Goal: Transaction & Acquisition: Download file/media

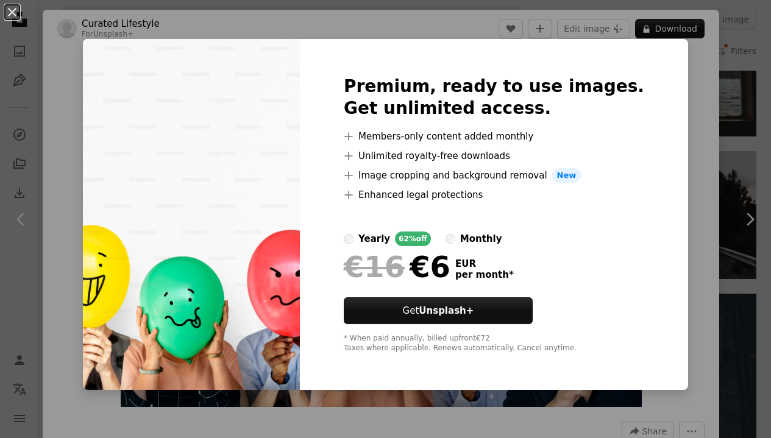
scroll to position [50, 0]
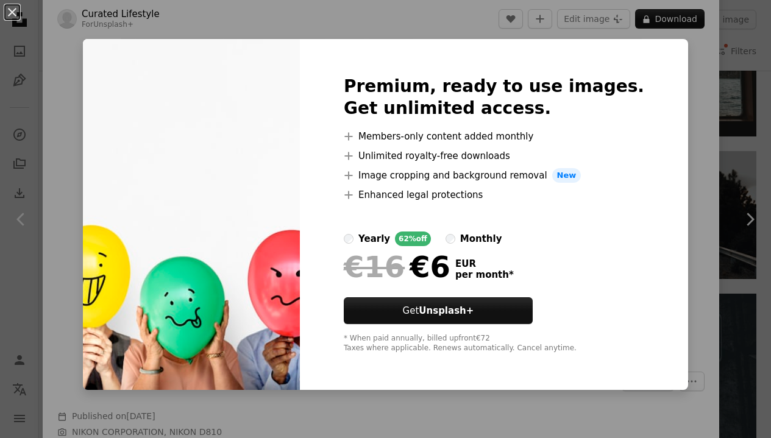
click at [683, 59] on div "An X shape Premium, ready to use images. Get unlimited access. A plus sign Memb…" at bounding box center [385, 219] width 771 height 438
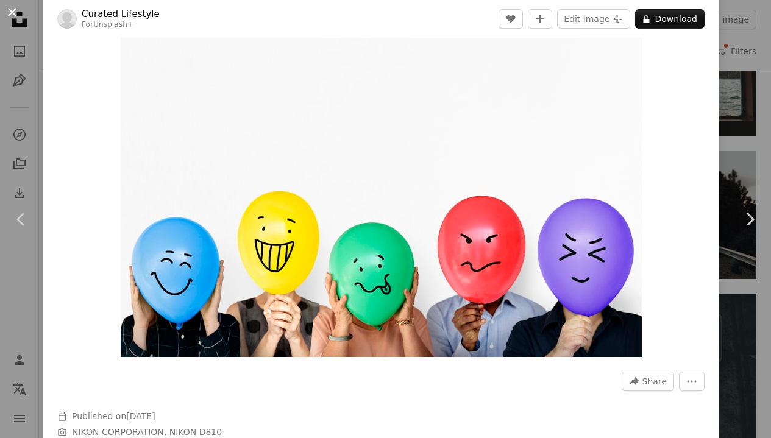
click at [6, 12] on button "An X shape" at bounding box center [12, 12] width 15 height 15
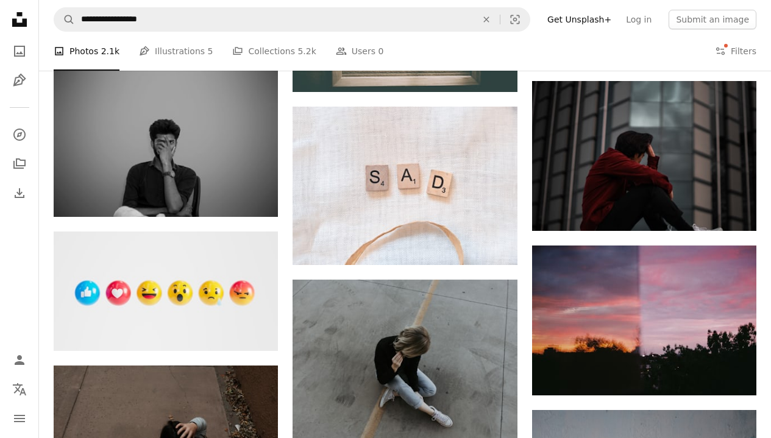
scroll to position [568, 0]
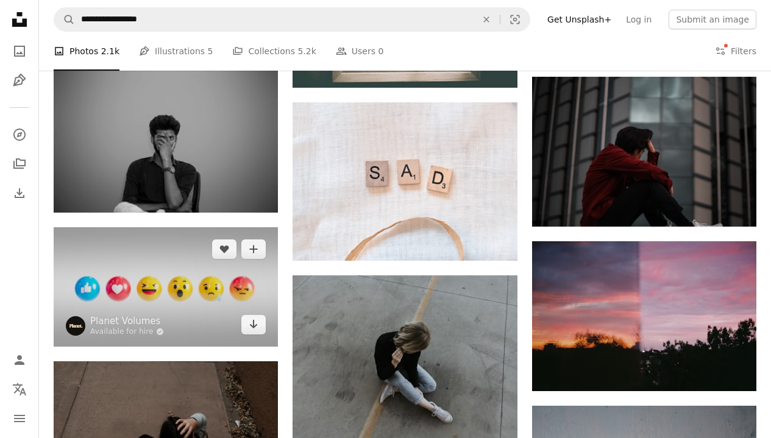
click at [166, 310] on img at bounding box center [166, 287] width 224 height 120
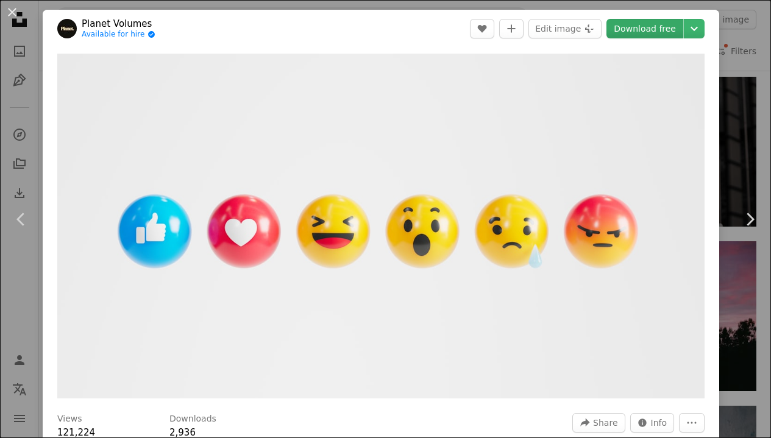
click at [655, 30] on link "Download free" at bounding box center [645, 29] width 77 height 20
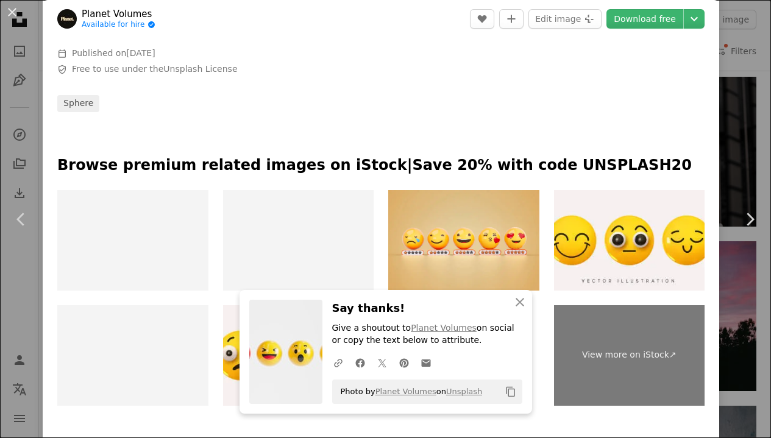
scroll to position [410, 0]
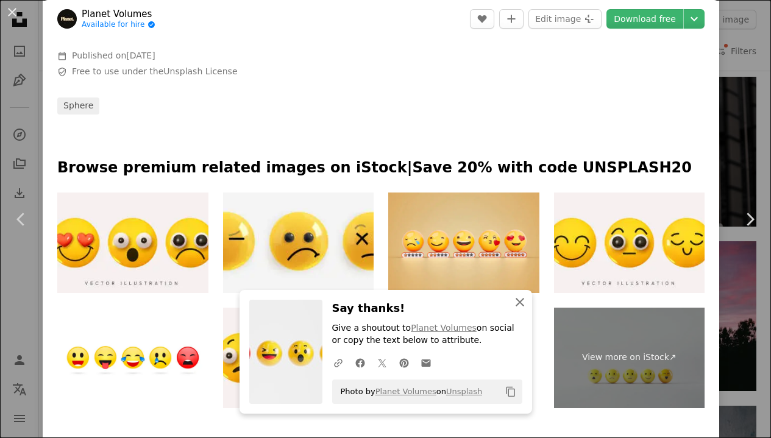
click at [518, 310] on icon "An X shape" at bounding box center [520, 302] width 15 height 15
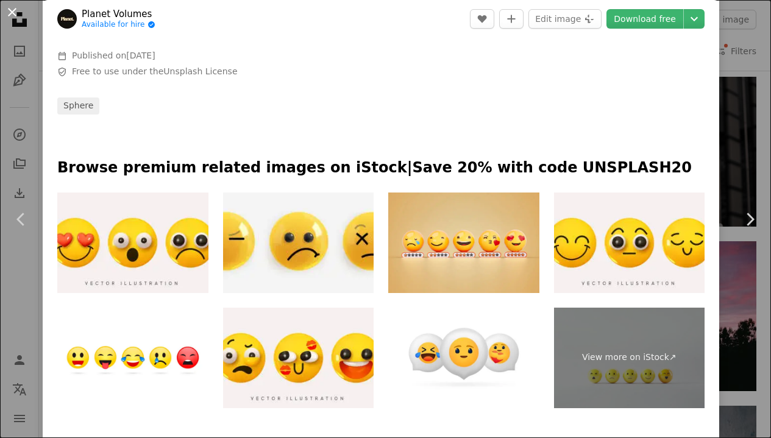
click at [17, 15] on button "An X shape" at bounding box center [12, 12] width 15 height 15
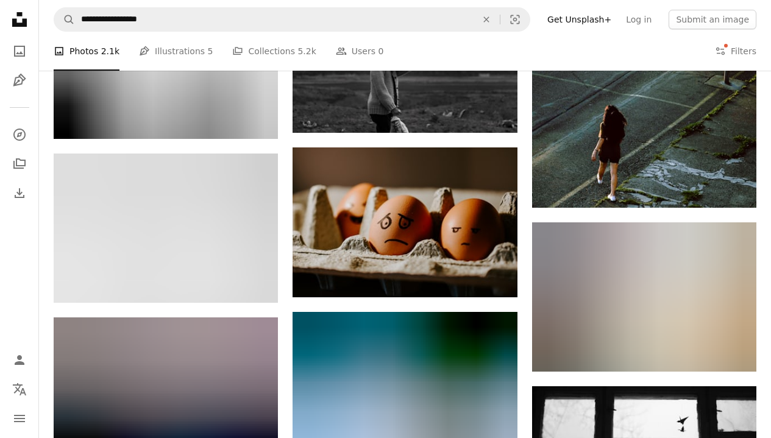
scroll to position [13369, 0]
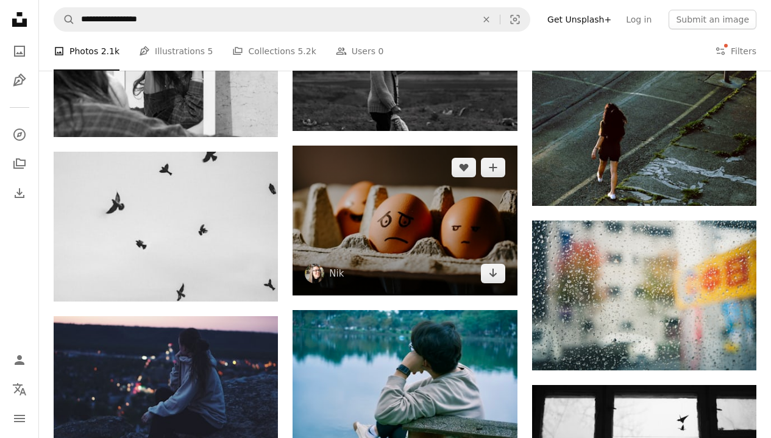
click at [454, 223] on img at bounding box center [405, 221] width 224 height 150
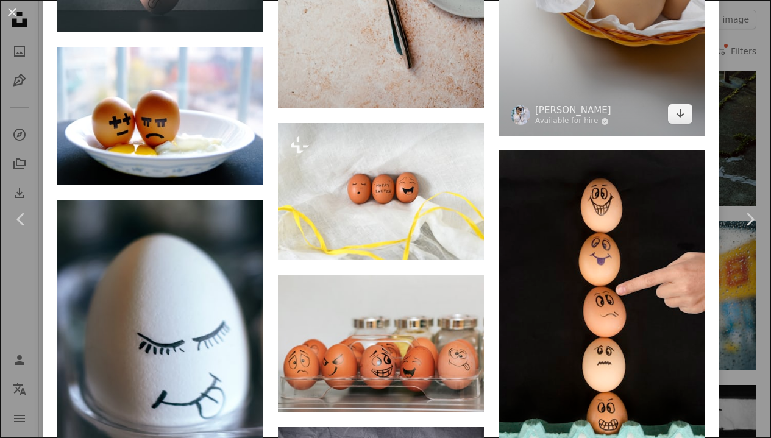
scroll to position [1917, 0]
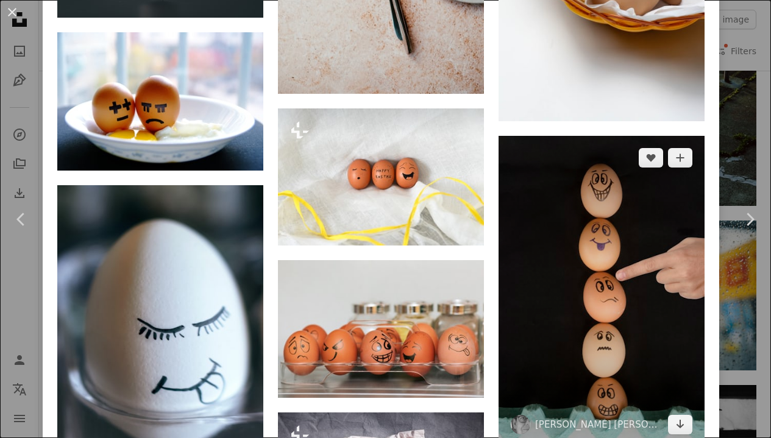
click at [602, 315] on img at bounding box center [602, 291] width 206 height 311
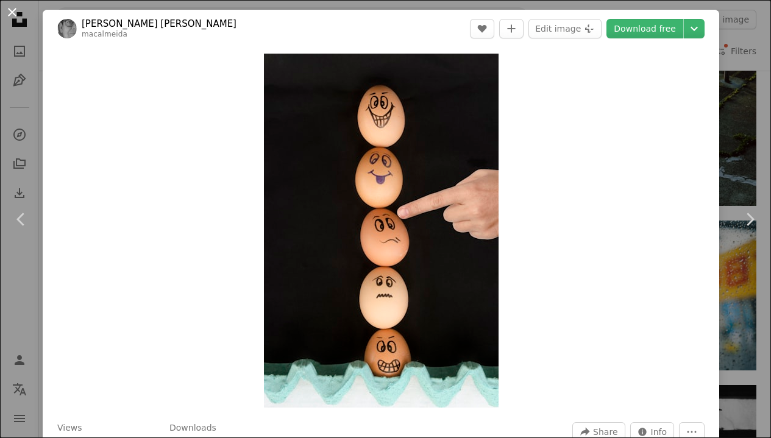
click at [18, 14] on button "An X shape" at bounding box center [12, 12] width 15 height 15
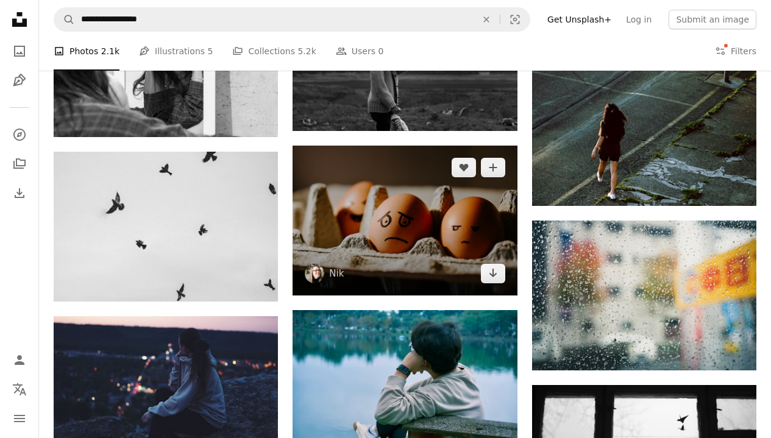
click at [435, 263] on img at bounding box center [405, 221] width 224 height 150
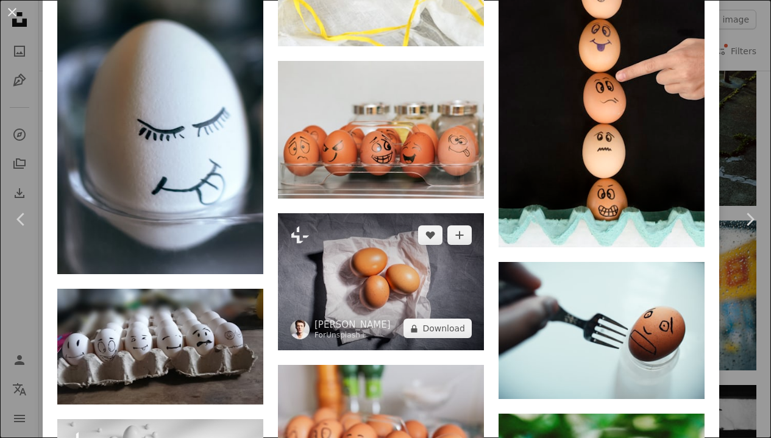
scroll to position [2117, 0]
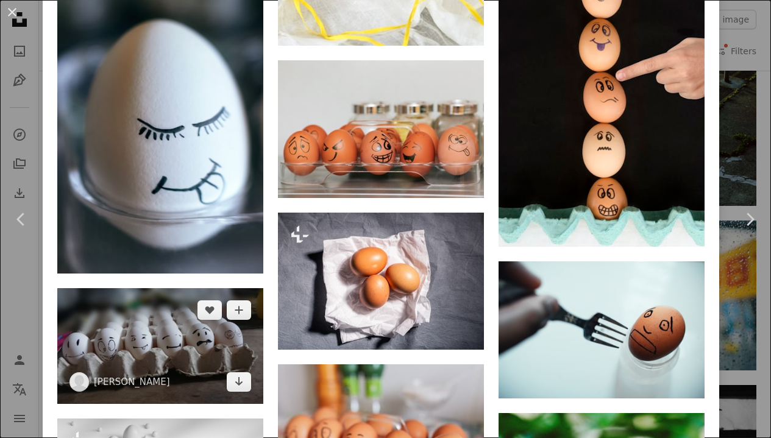
click at [206, 343] on img at bounding box center [160, 346] width 206 height 116
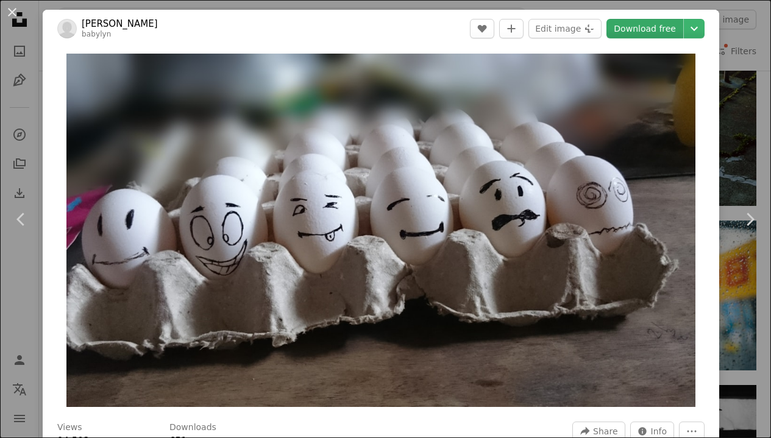
click at [650, 24] on link "Download free" at bounding box center [645, 29] width 77 height 20
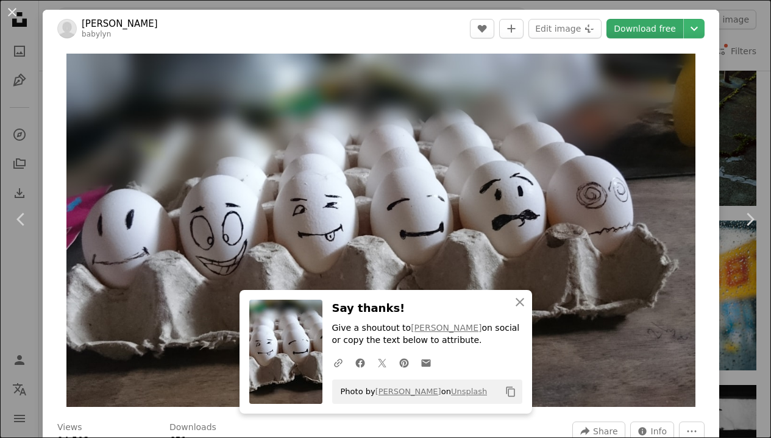
click at [632, 28] on link "Download free" at bounding box center [645, 29] width 77 height 20
click at [519, 303] on icon "button" at bounding box center [520, 302] width 9 height 9
